Goal: Browse casually: Explore the website without a specific task or goal

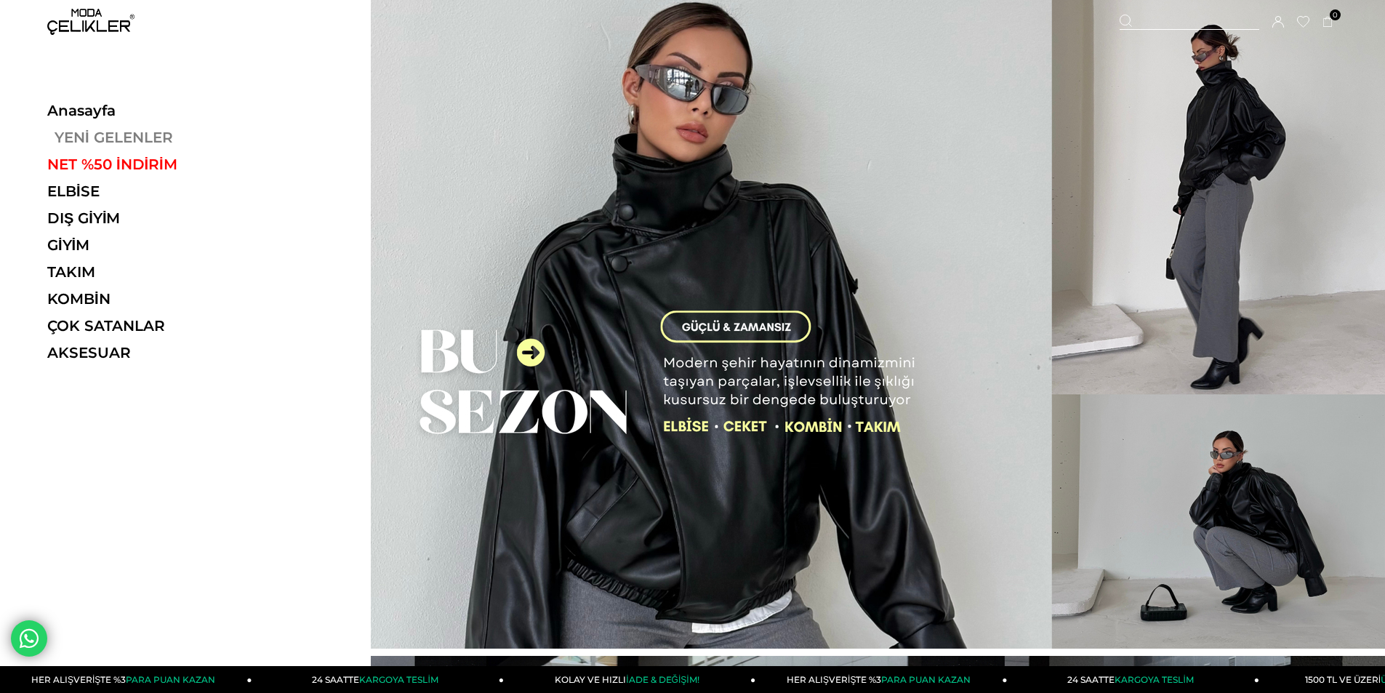
click at [87, 140] on link "YENİ GELENLER" at bounding box center [147, 137] width 200 height 17
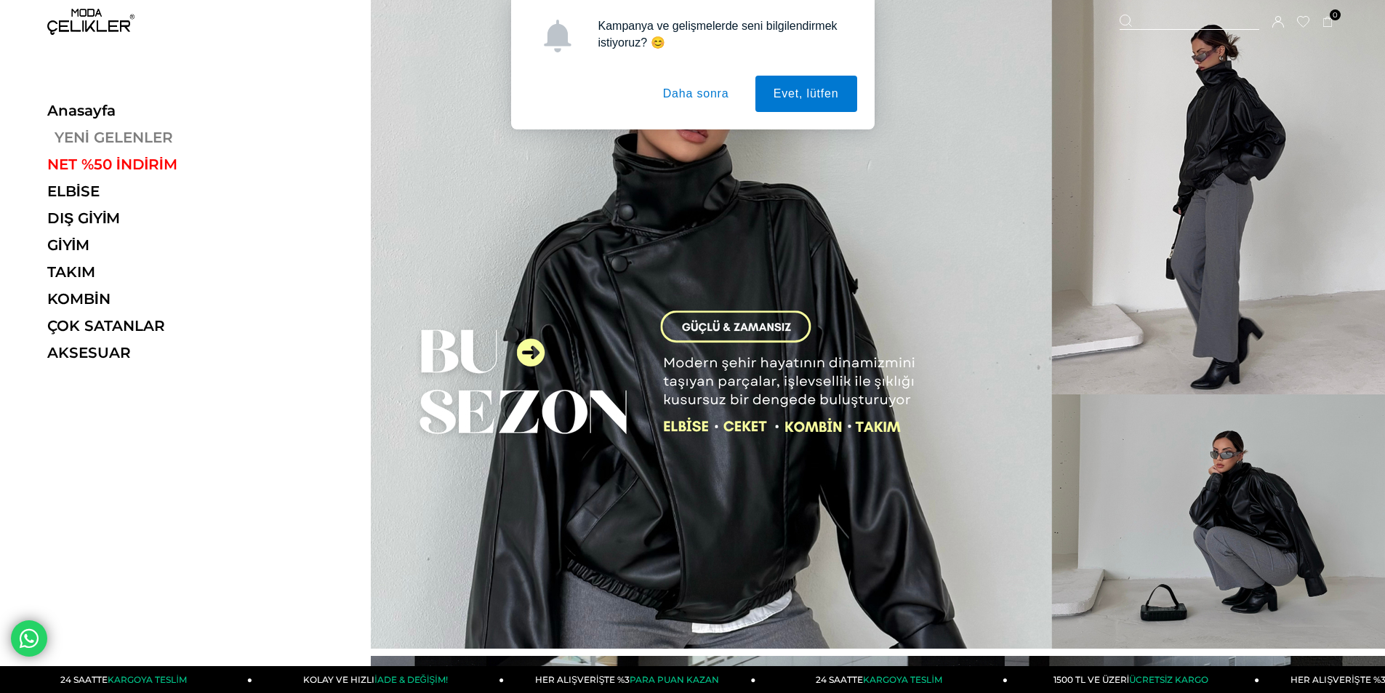
click at [108, 137] on link "YENİ GELENLER" at bounding box center [147, 137] width 200 height 17
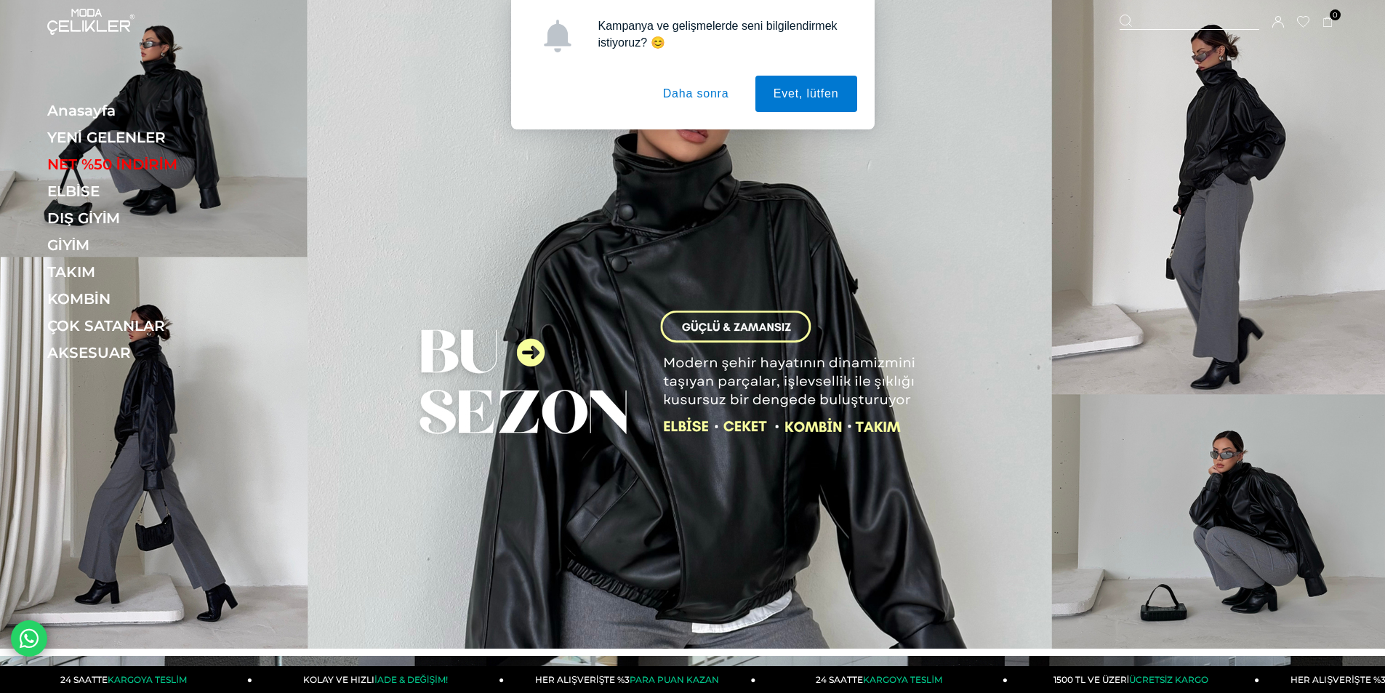
click at [695, 94] on button "Daha sonra" at bounding box center [696, 94] width 103 height 36
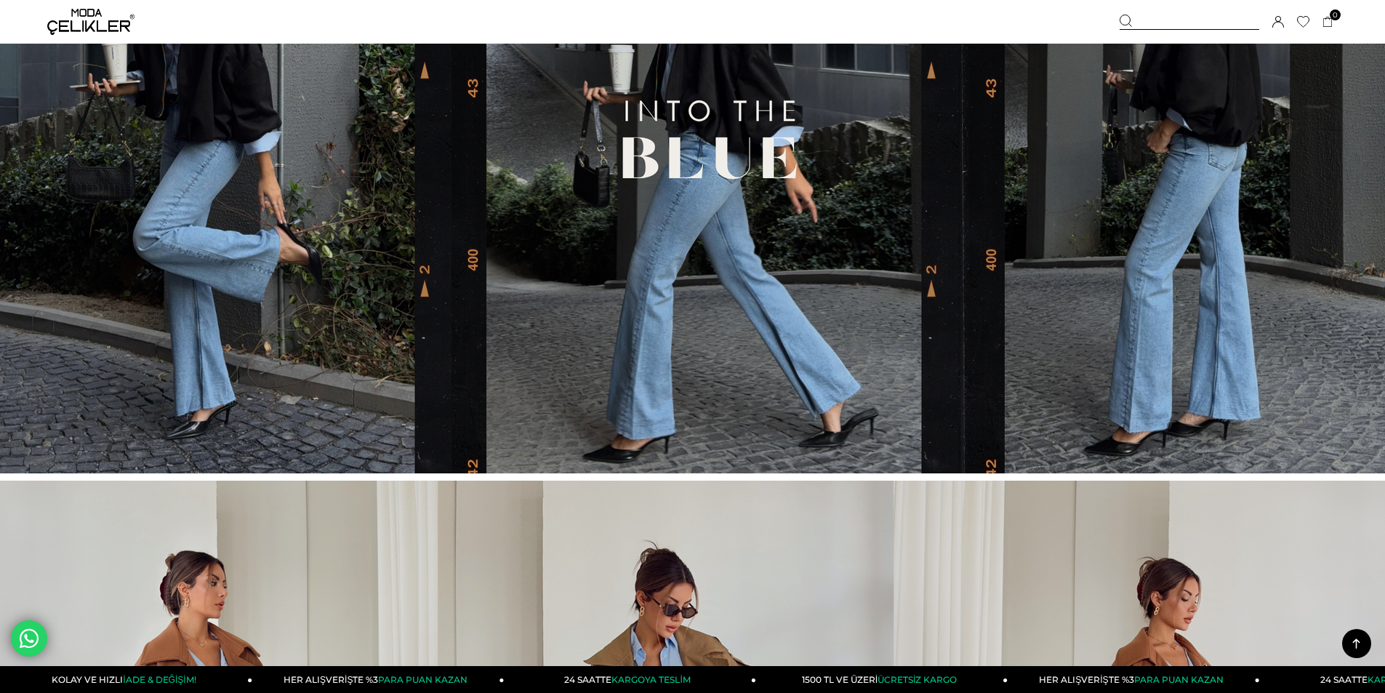
scroll to position [945, 0]
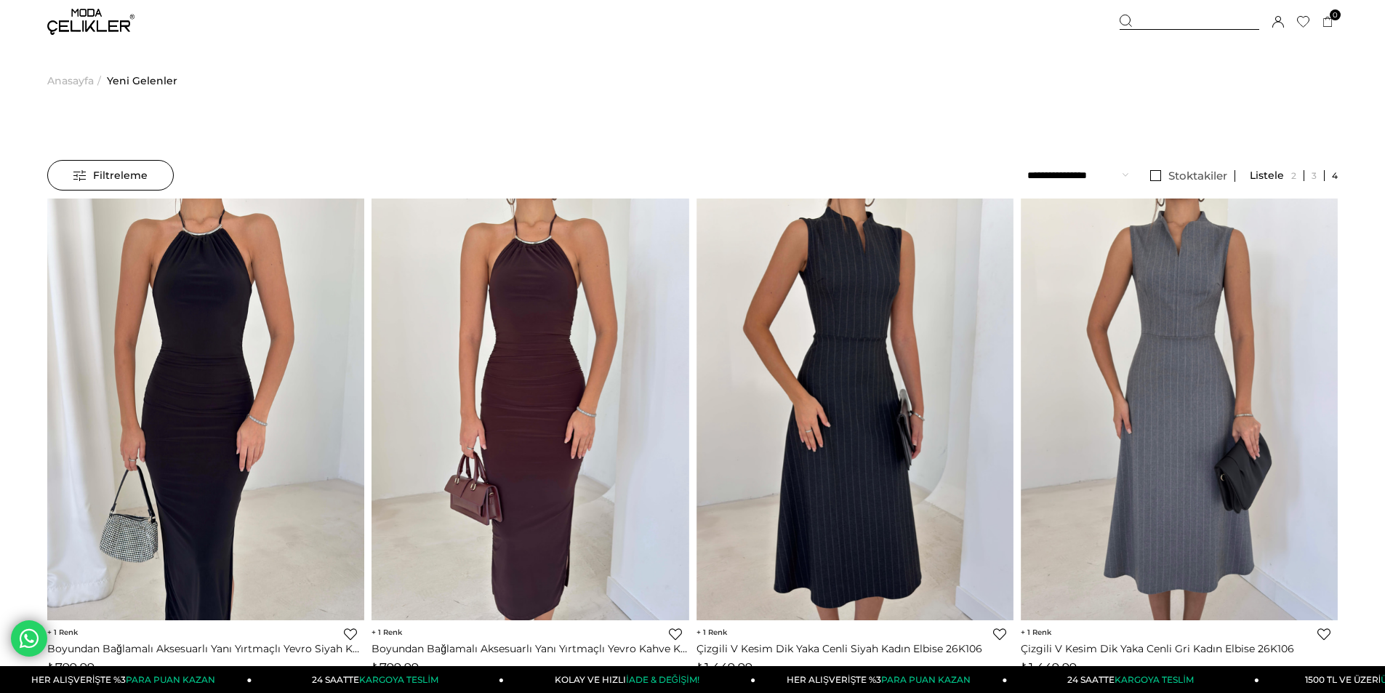
click at [80, 21] on img at bounding box center [90, 22] width 87 height 26
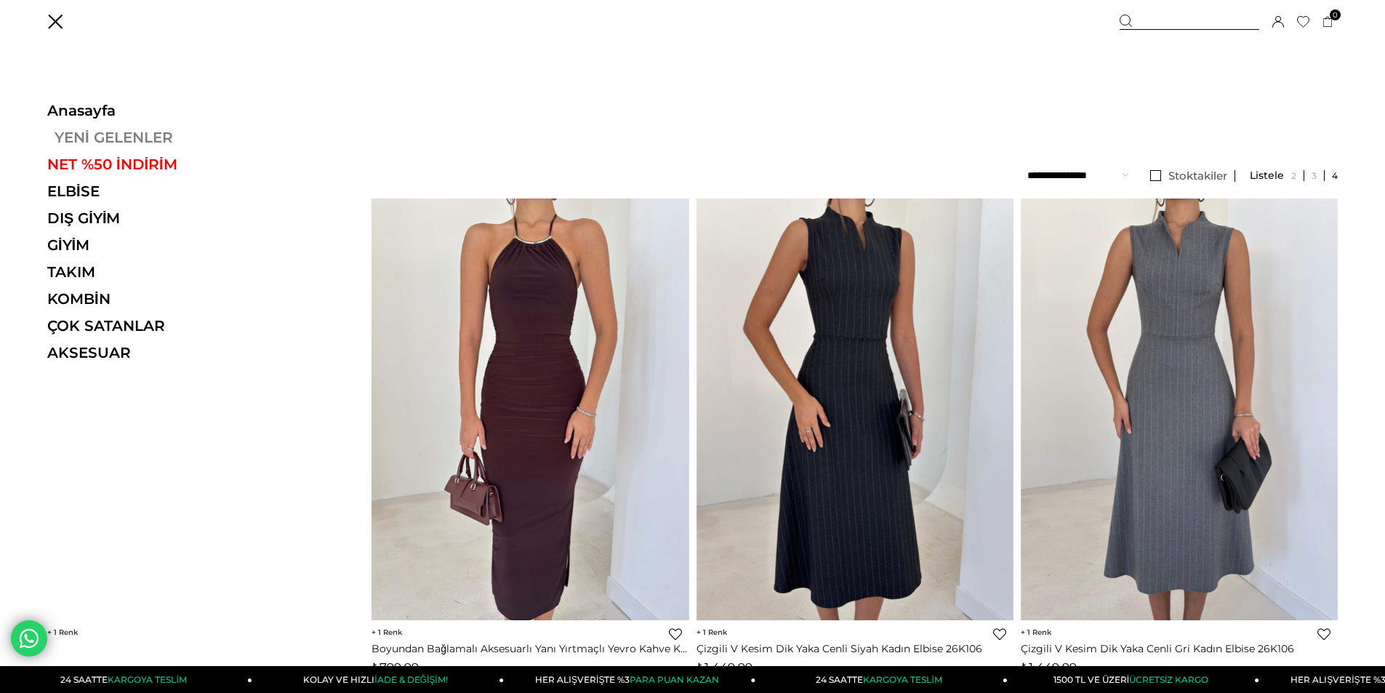
click at [116, 139] on link "YENİ GELENLER" at bounding box center [147, 137] width 200 height 17
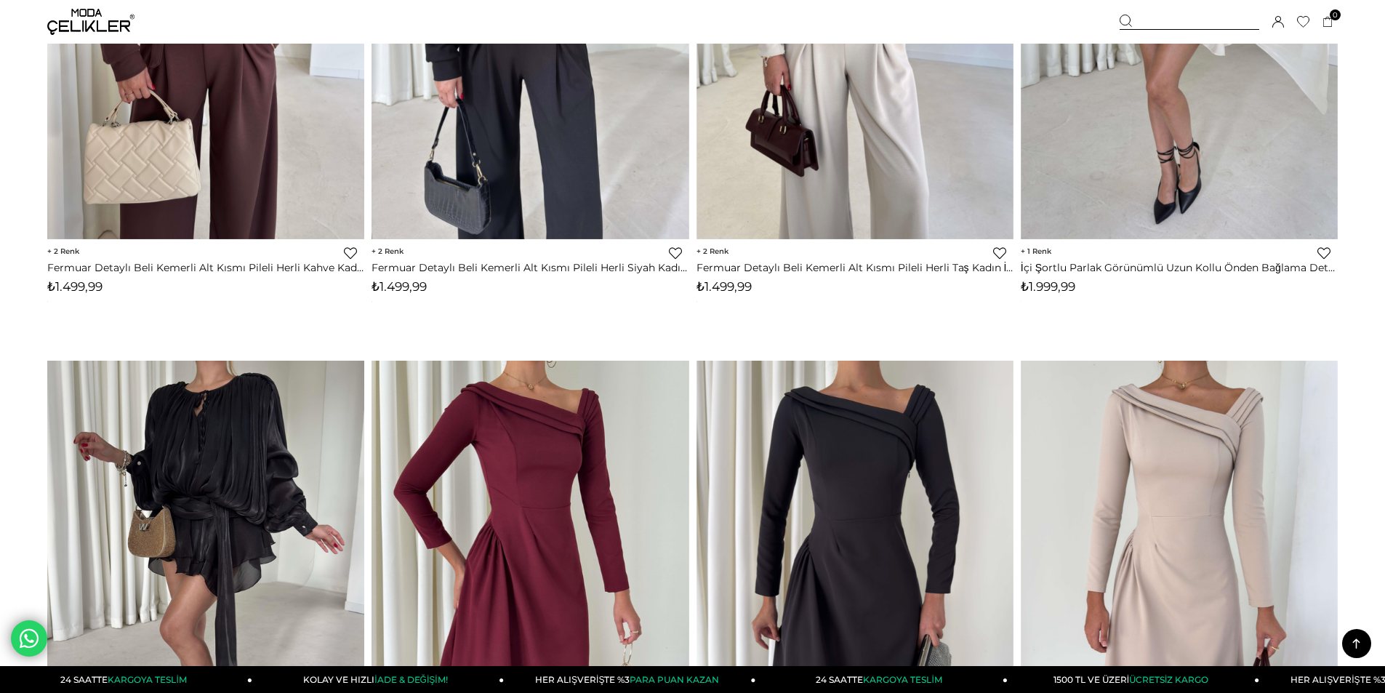
scroll to position [6834, 0]
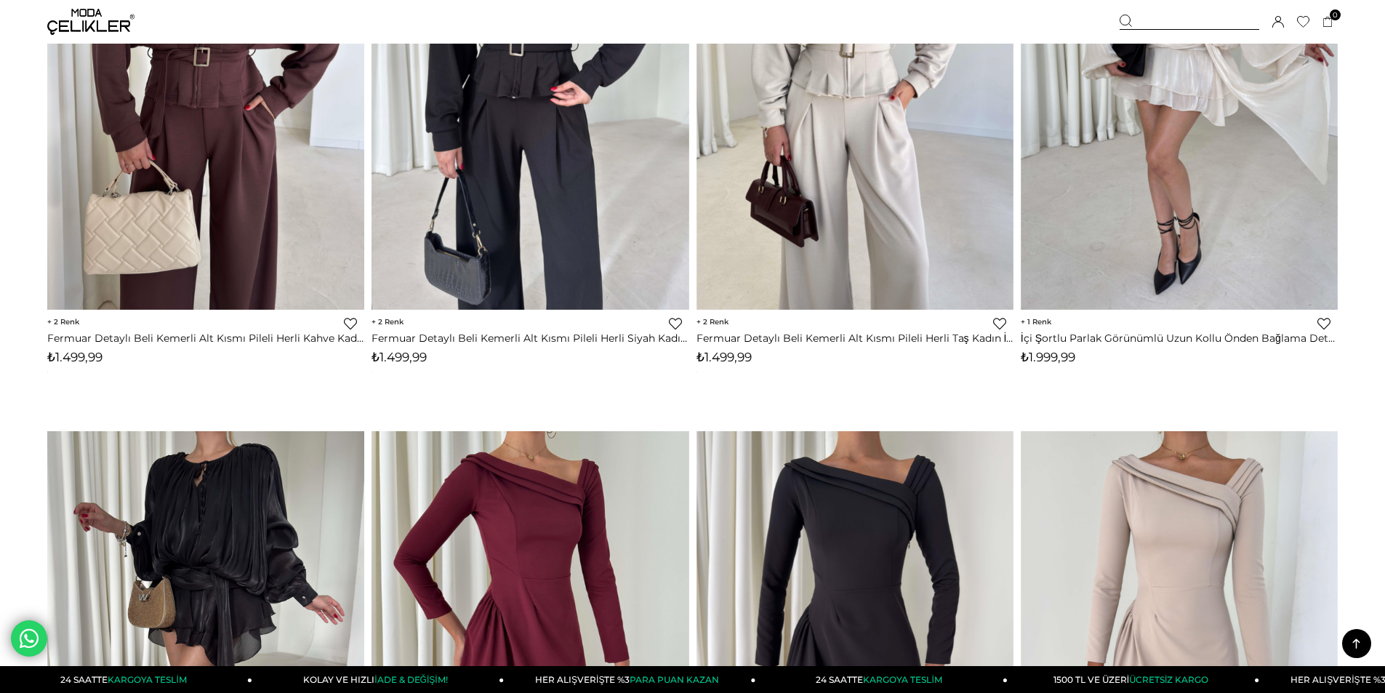
click at [81, 15] on img at bounding box center [90, 22] width 87 height 26
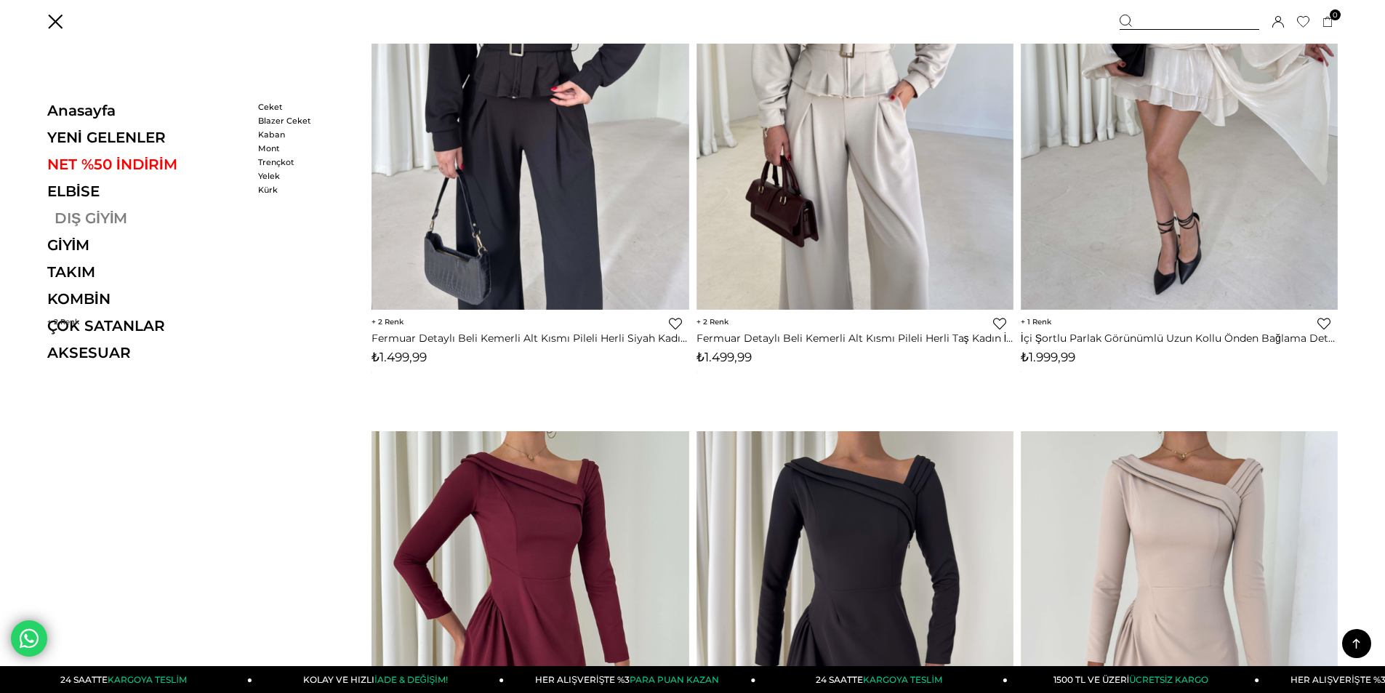
click at [92, 218] on link "DIŞ GİYİM" at bounding box center [147, 217] width 200 height 17
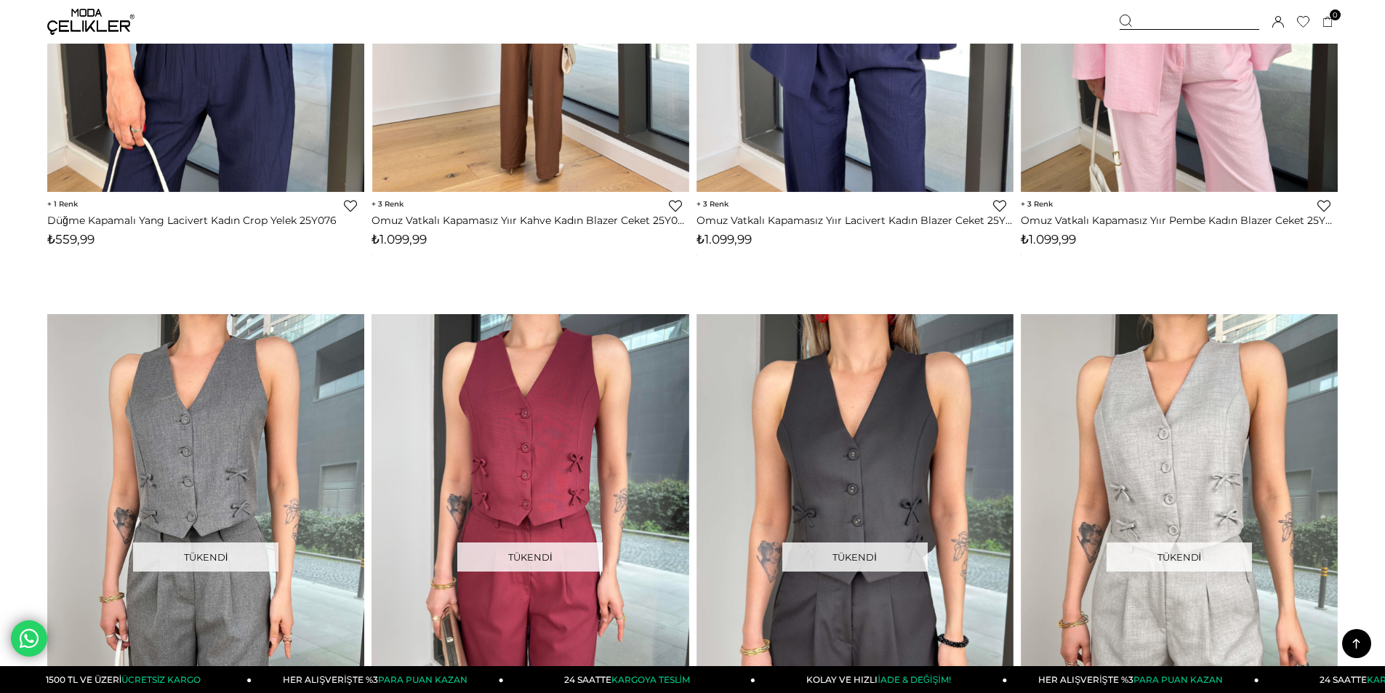
scroll to position [7052, 0]
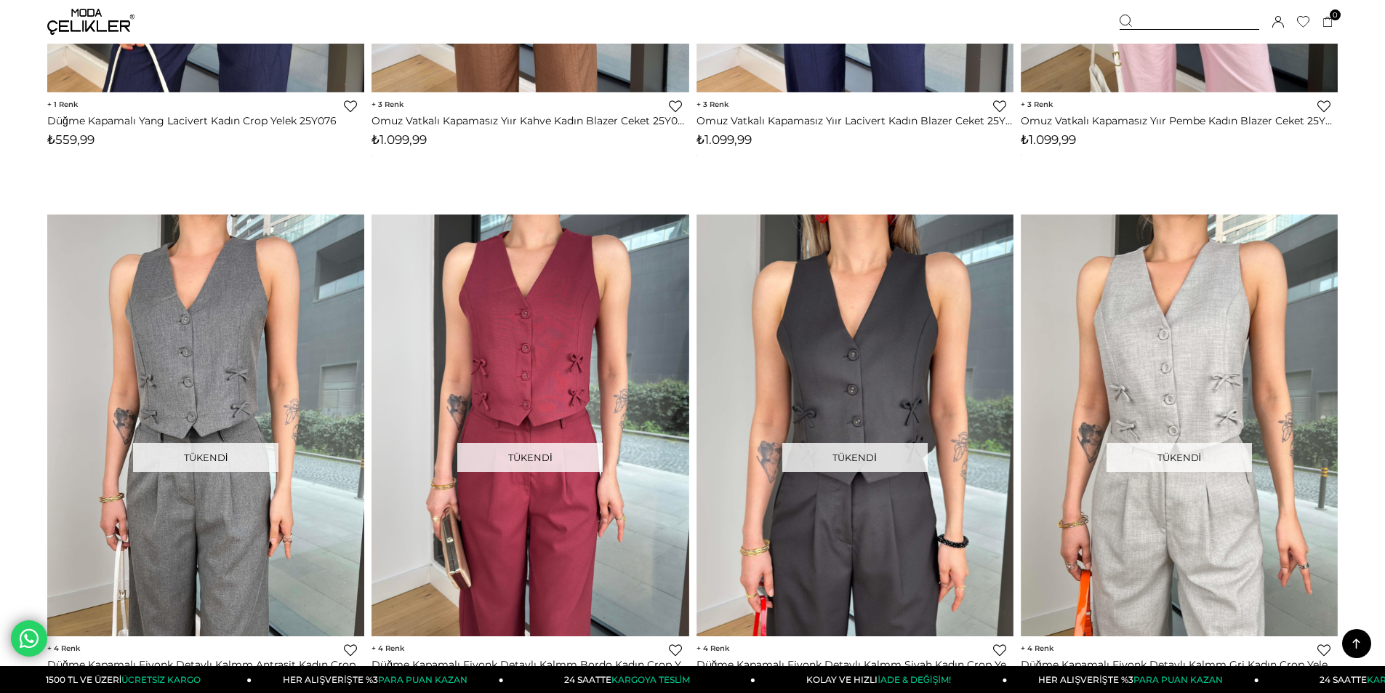
click at [86, 20] on img at bounding box center [90, 22] width 87 height 26
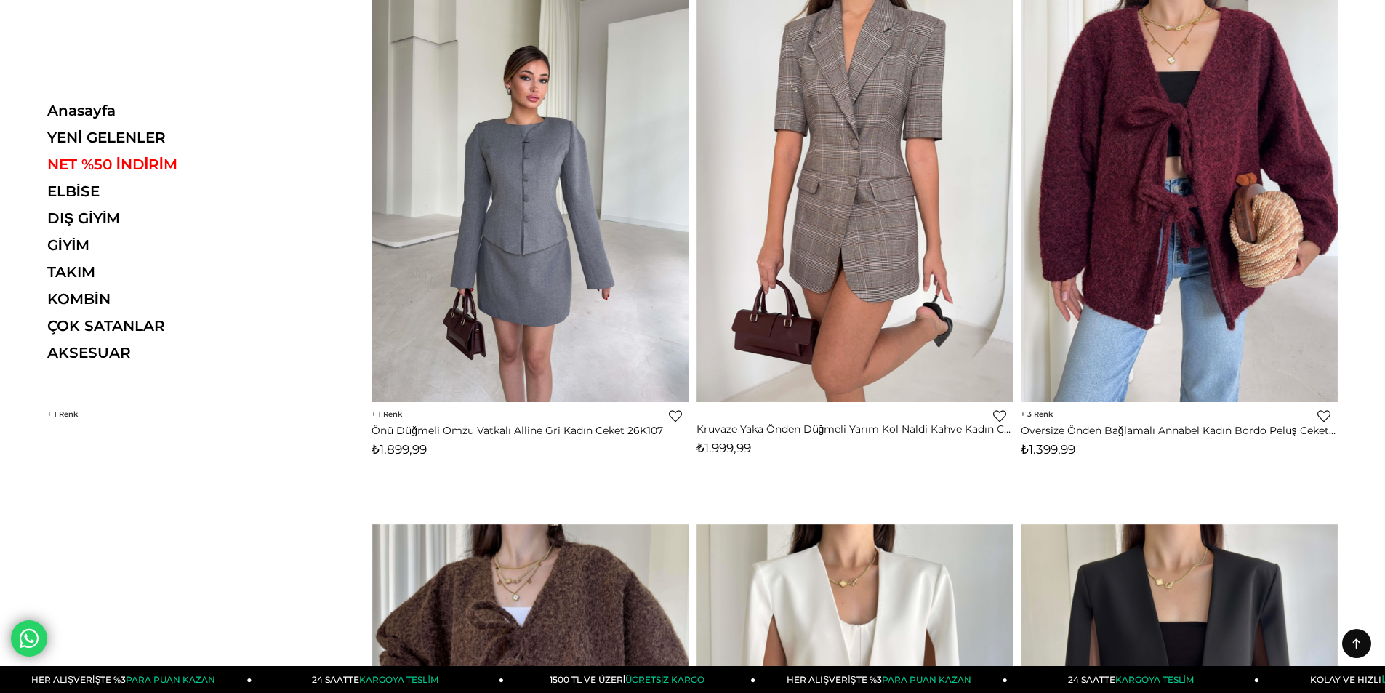
scroll to position [0, 0]
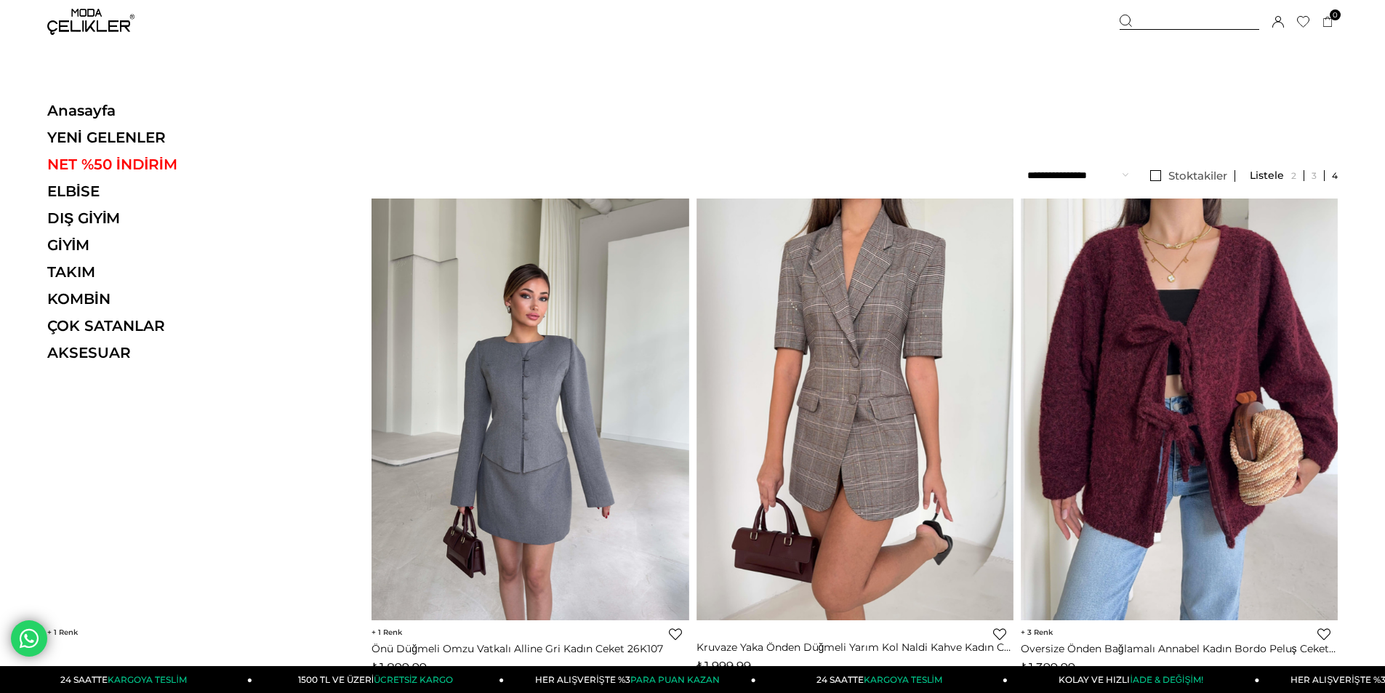
click at [93, 24] on img at bounding box center [90, 22] width 87 height 26
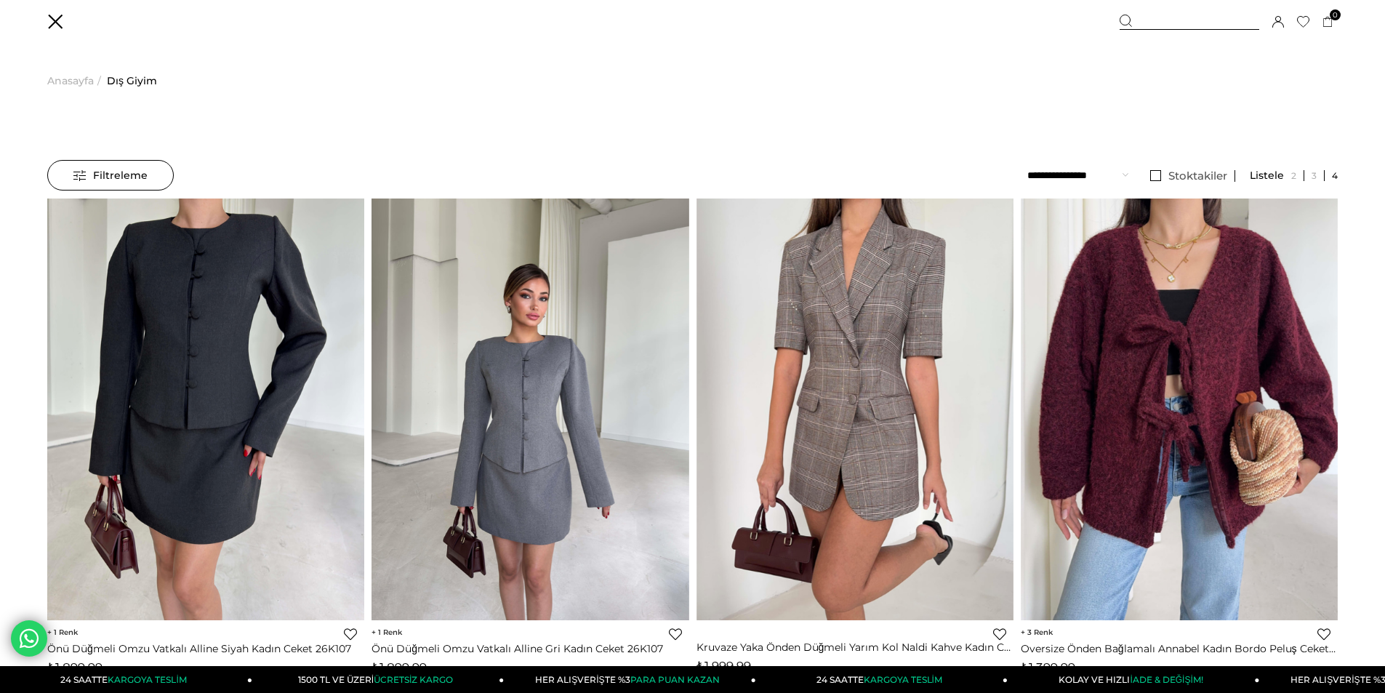
click at [52, 21] on div "Üye Girişi Üye Ol Hesabım Çıkış Yap Sepetim Favorilerim Yardım" at bounding box center [90, 22] width 87 height 44
